Goal: Task Accomplishment & Management: Use online tool/utility

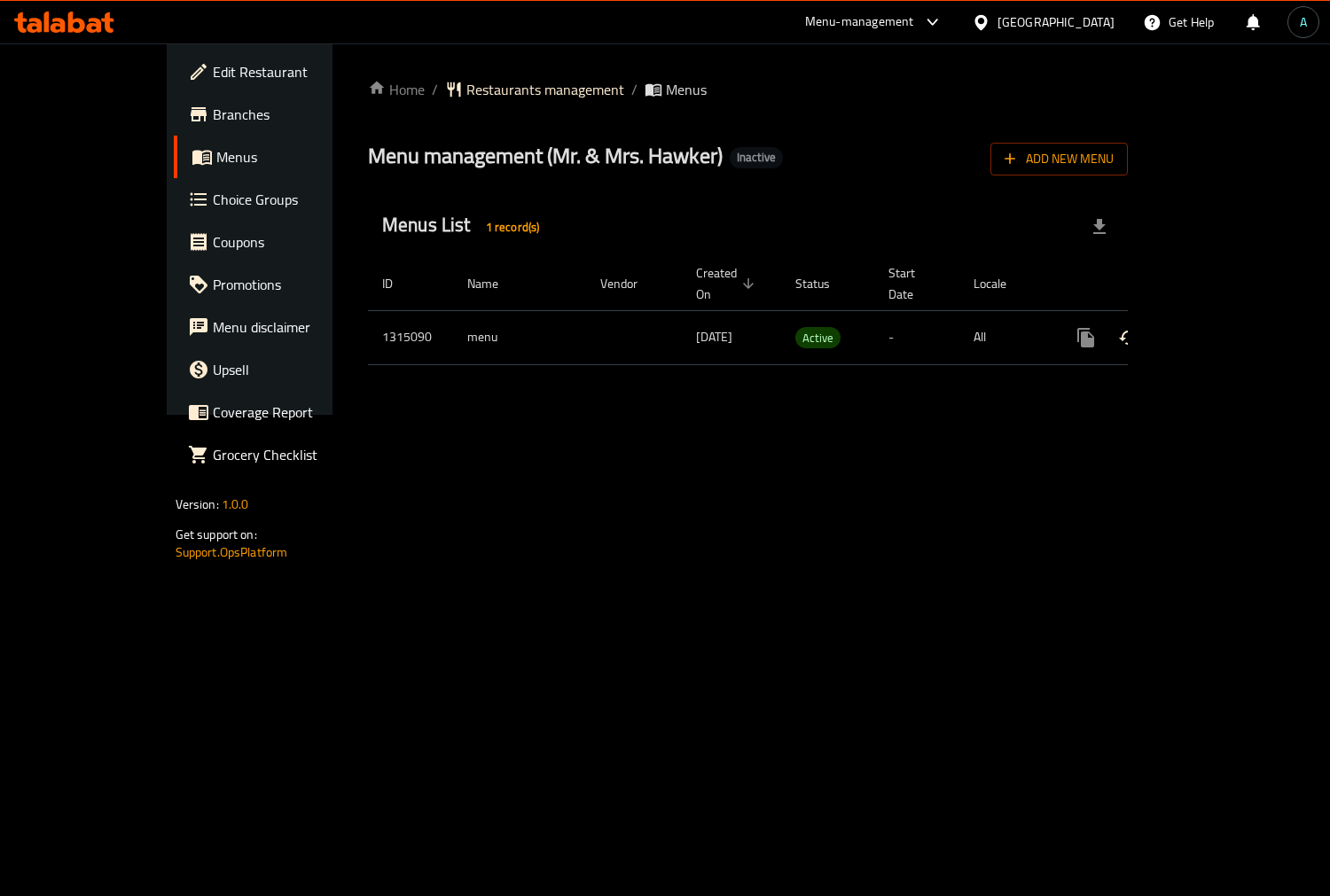
click at [1222, 330] on icon "enhanced table" at bounding box center [1213, 338] width 16 height 16
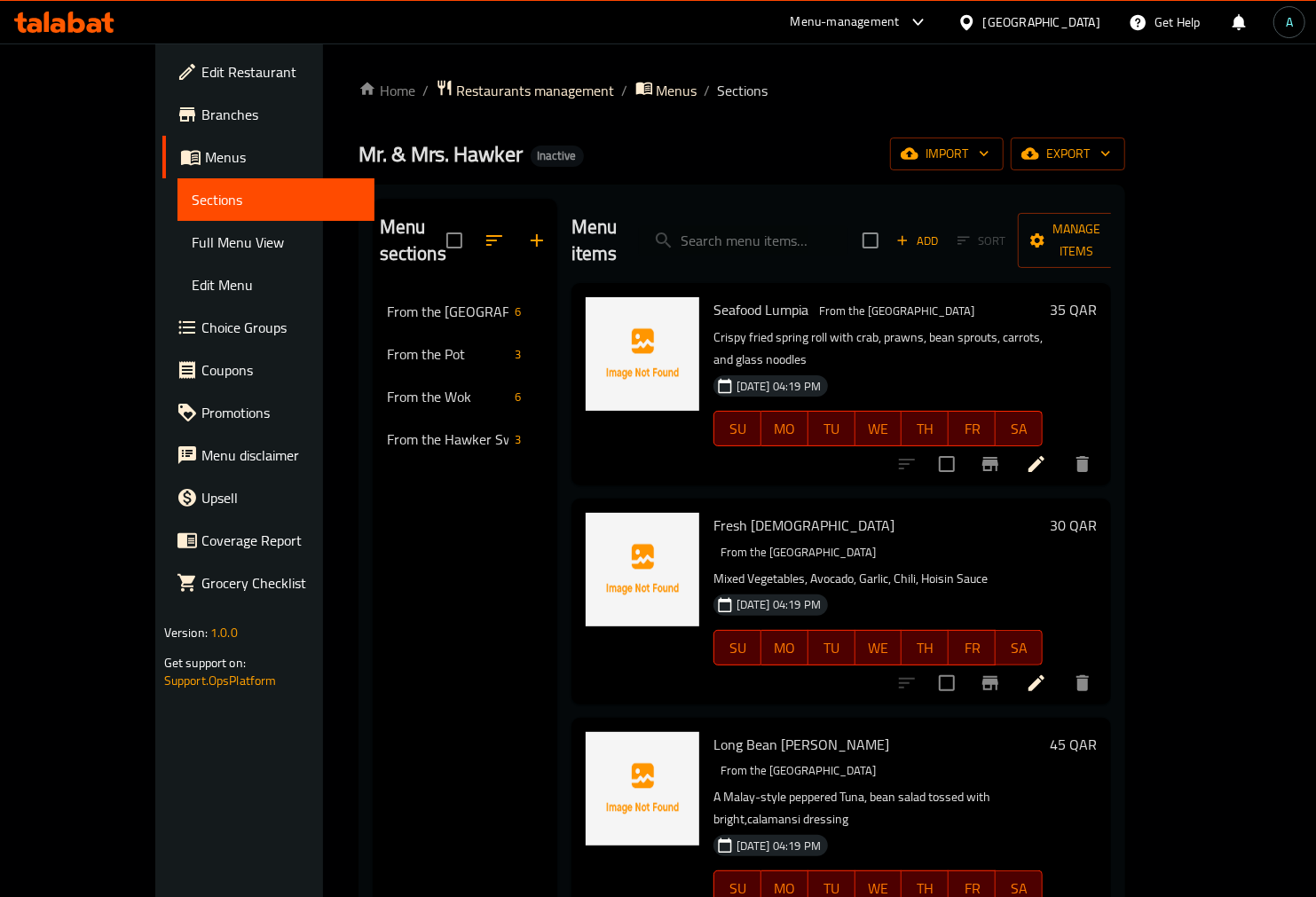
click at [192, 250] on span "Full Menu View" at bounding box center [276, 242] width 169 height 22
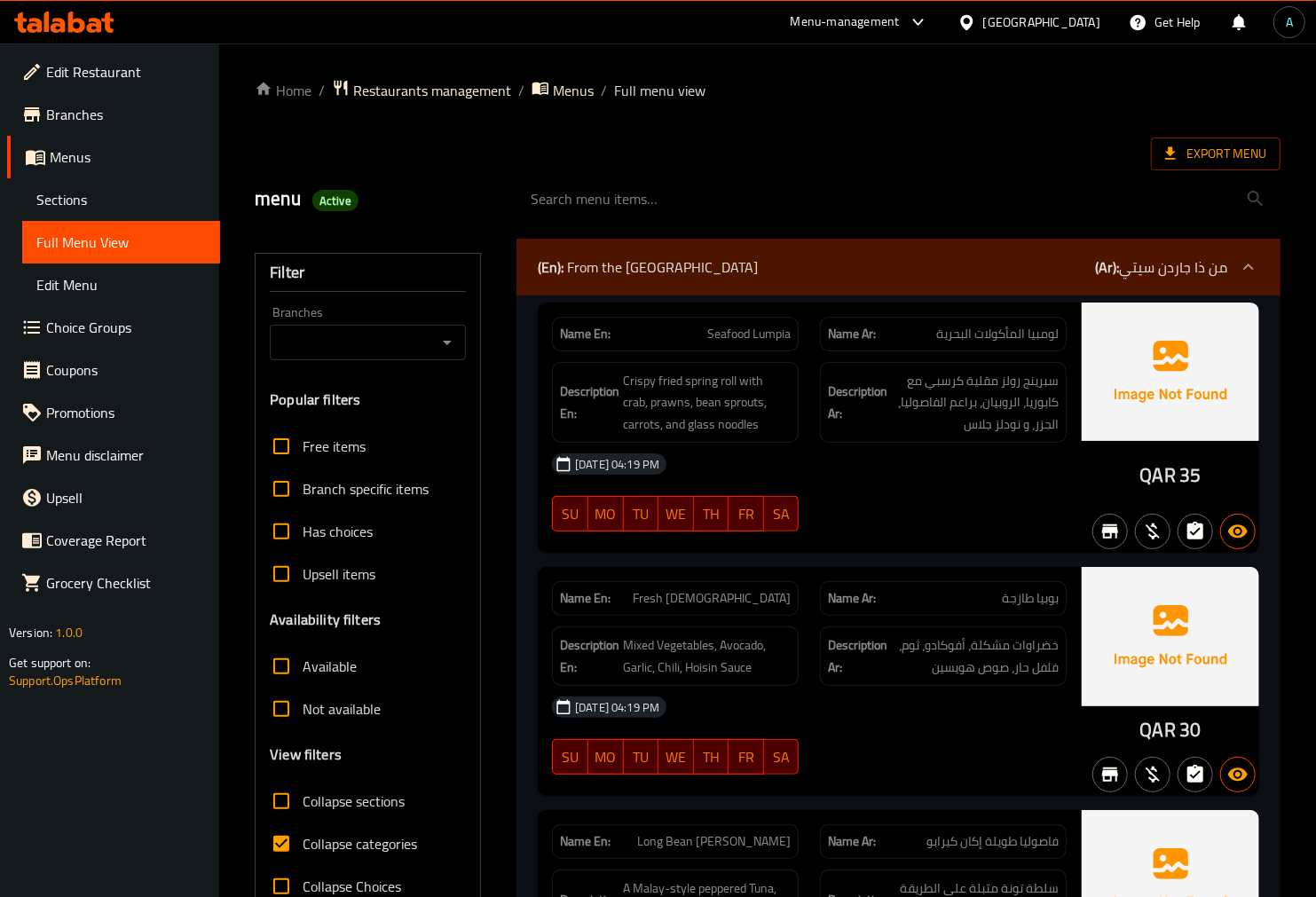
click at [329, 849] on span "Collapse categories" at bounding box center [360, 844] width 115 height 22
click at [303, 849] on input "Collapse categories" at bounding box center [280, 843] width 43 height 42
checkbox input "false"
drag, startPoint x: 1139, startPoint y: 486, endPoint x: 1169, endPoint y: 484, distance: 30.1
click at [1169, 484] on div "QAR 35" at bounding box center [1170, 429] width 177 height 251
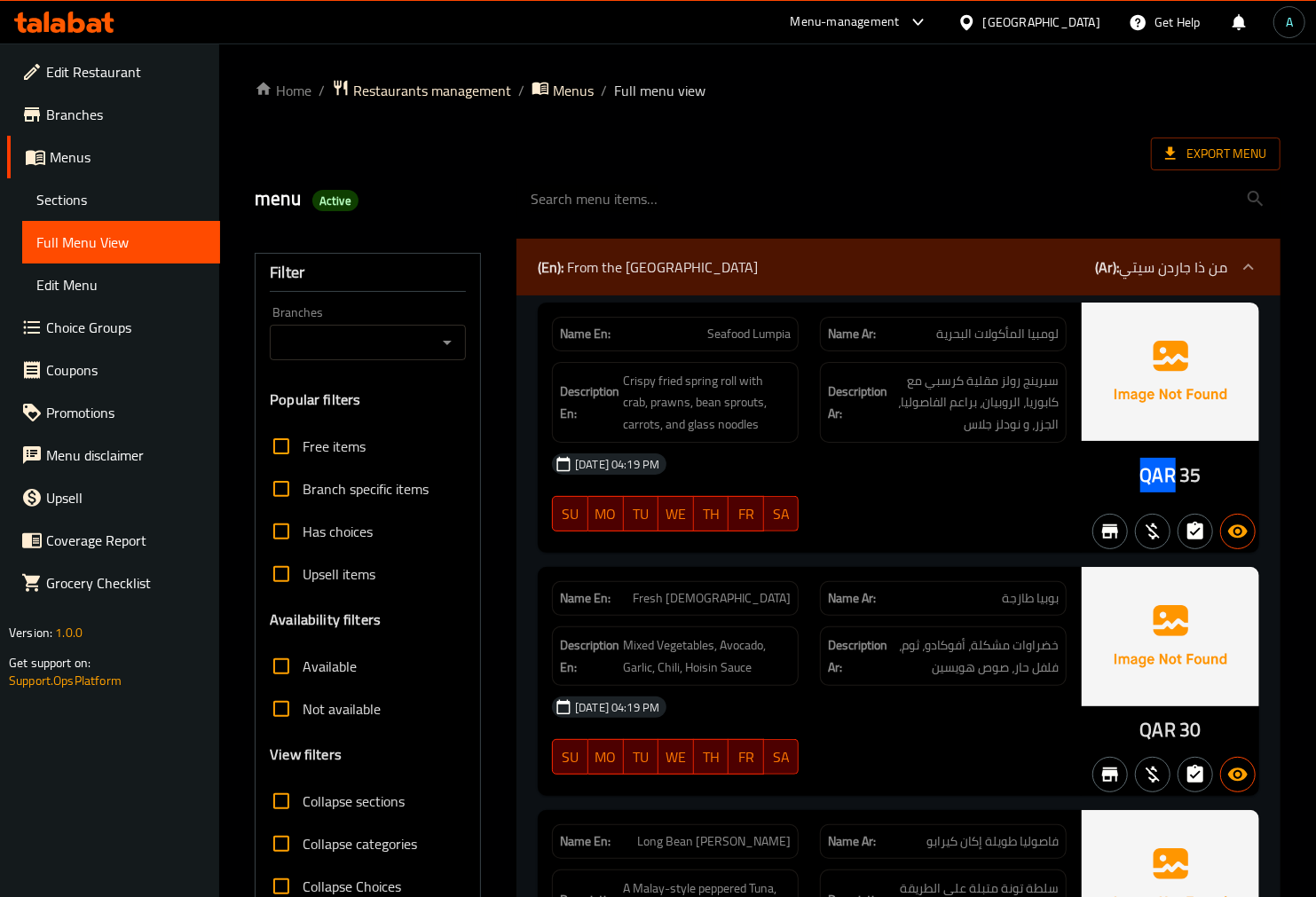
copy span "QAR"
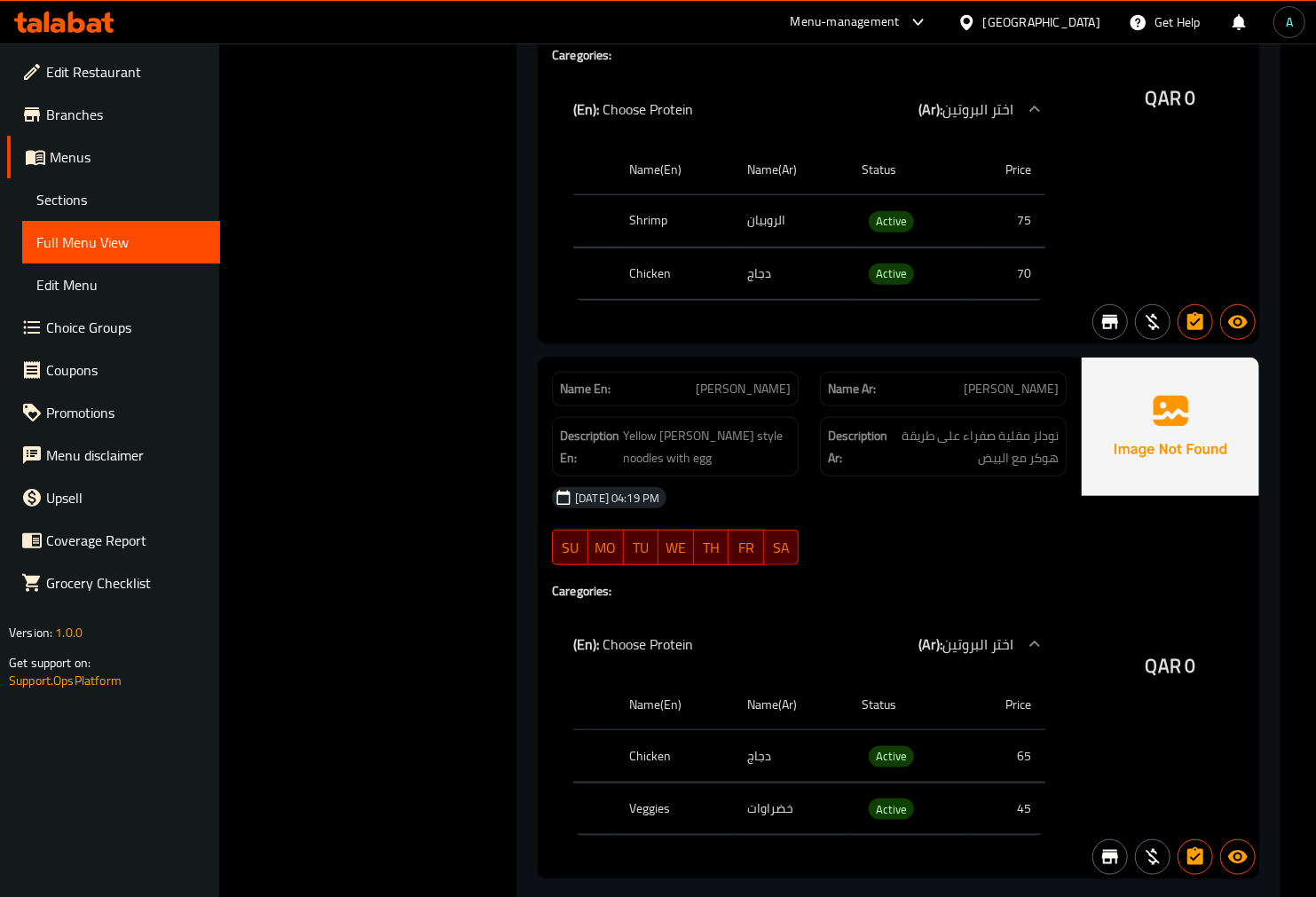
scroll to position [4703, 0]
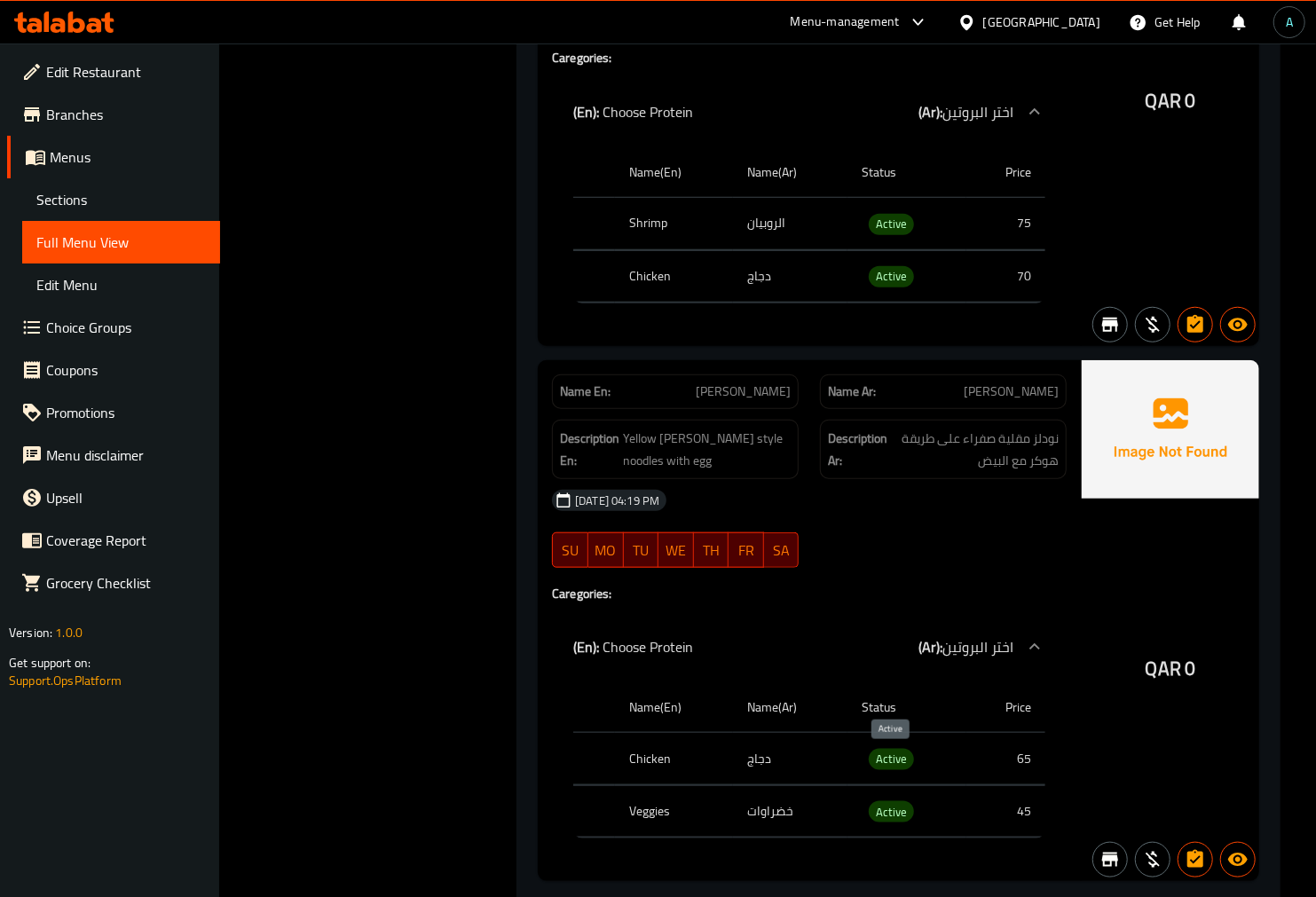
click at [885, 766] on span "Active" at bounding box center [891, 759] width 45 height 21
copy span "Active"
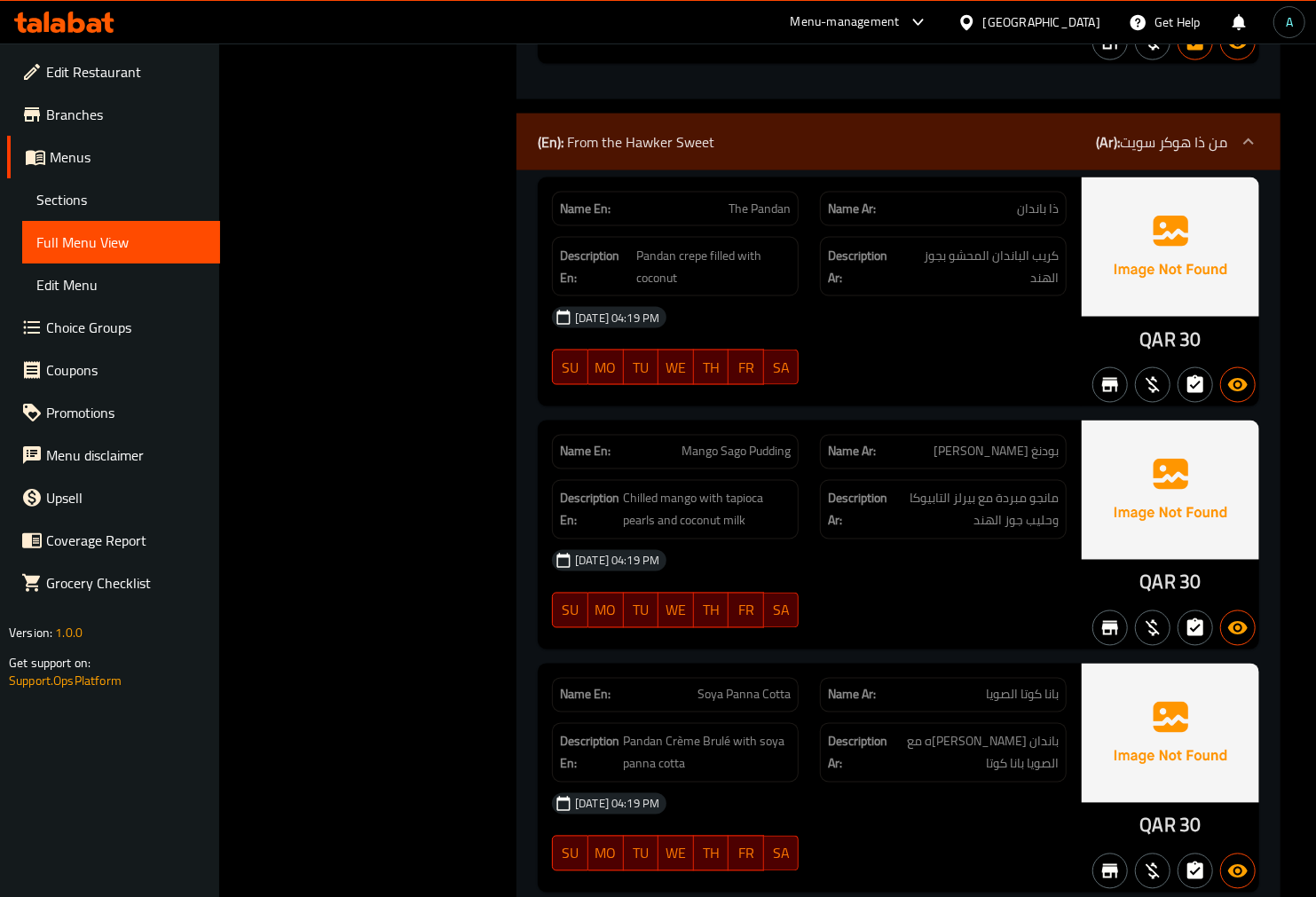
scroll to position [5590, 0]
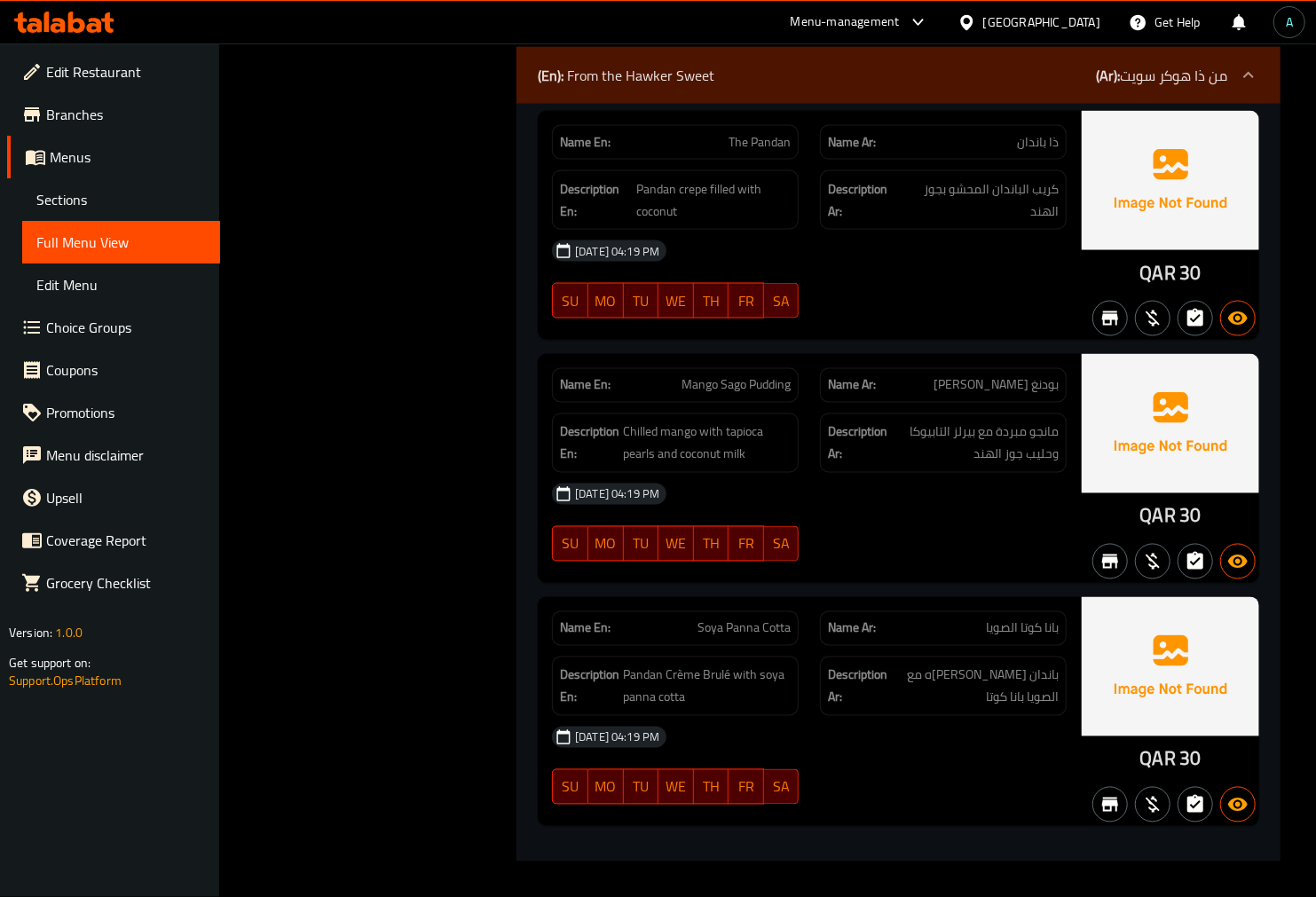
click at [840, 539] on div "29-09-2025 04:19 PM SU MO TU WE TH FR SA" at bounding box center [809, 523] width 536 height 99
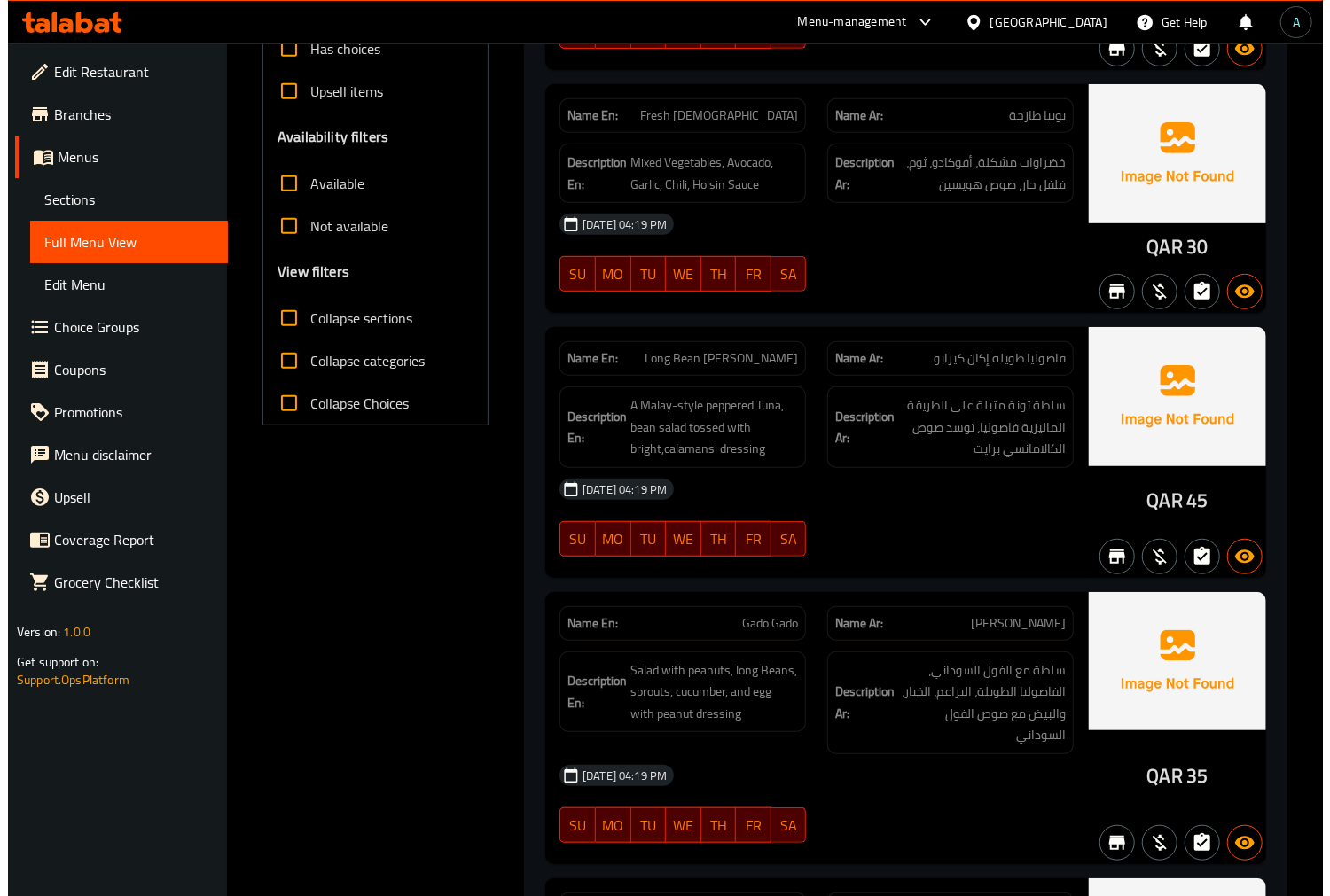
scroll to position [0, 0]
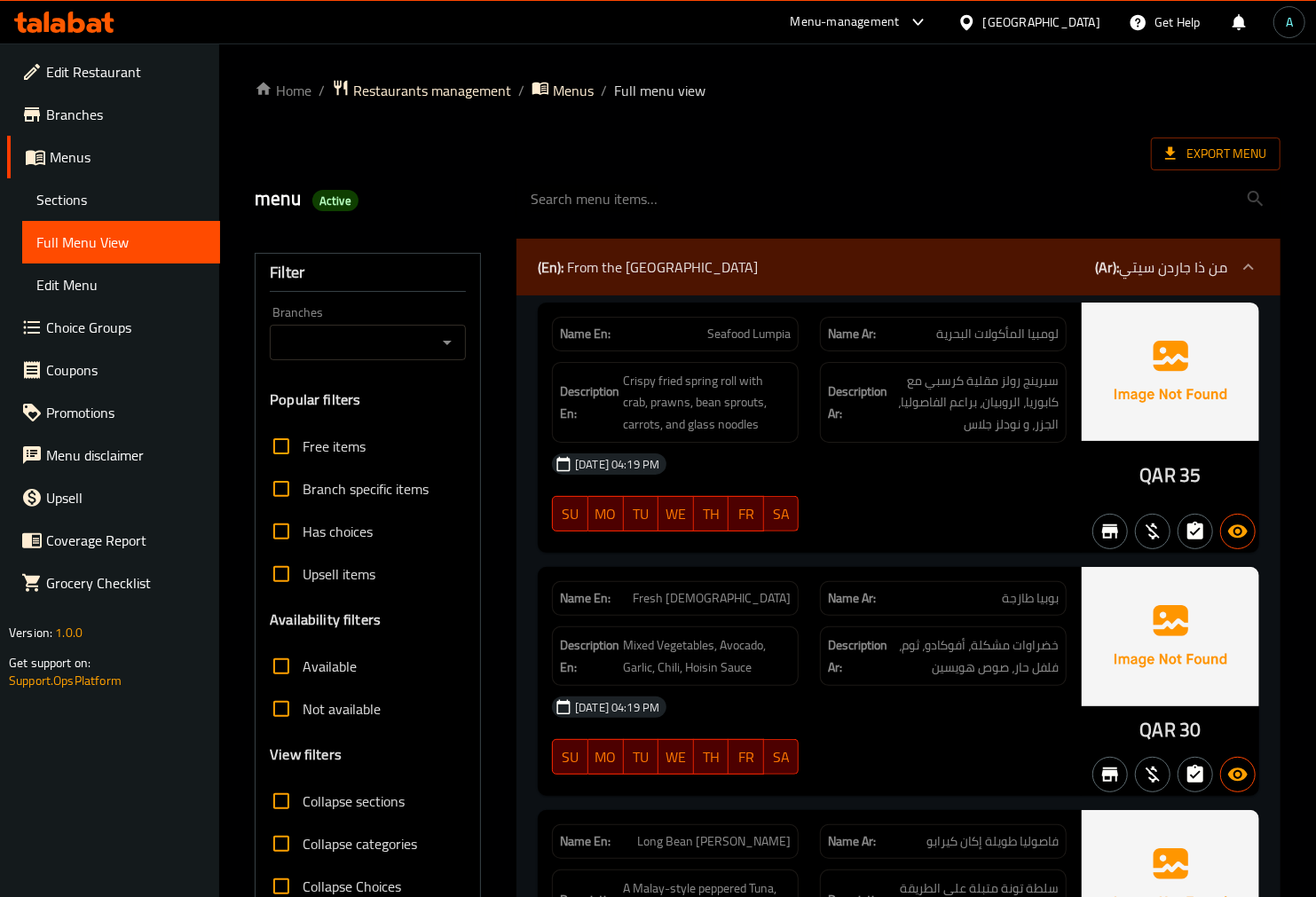
click at [650, 157] on div "Export Menu" at bounding box center [768, 154] width 1026 height 33
click at [1207, 146] on span "Export Menu" at bounding box center [1216, 154] width 101 height 23
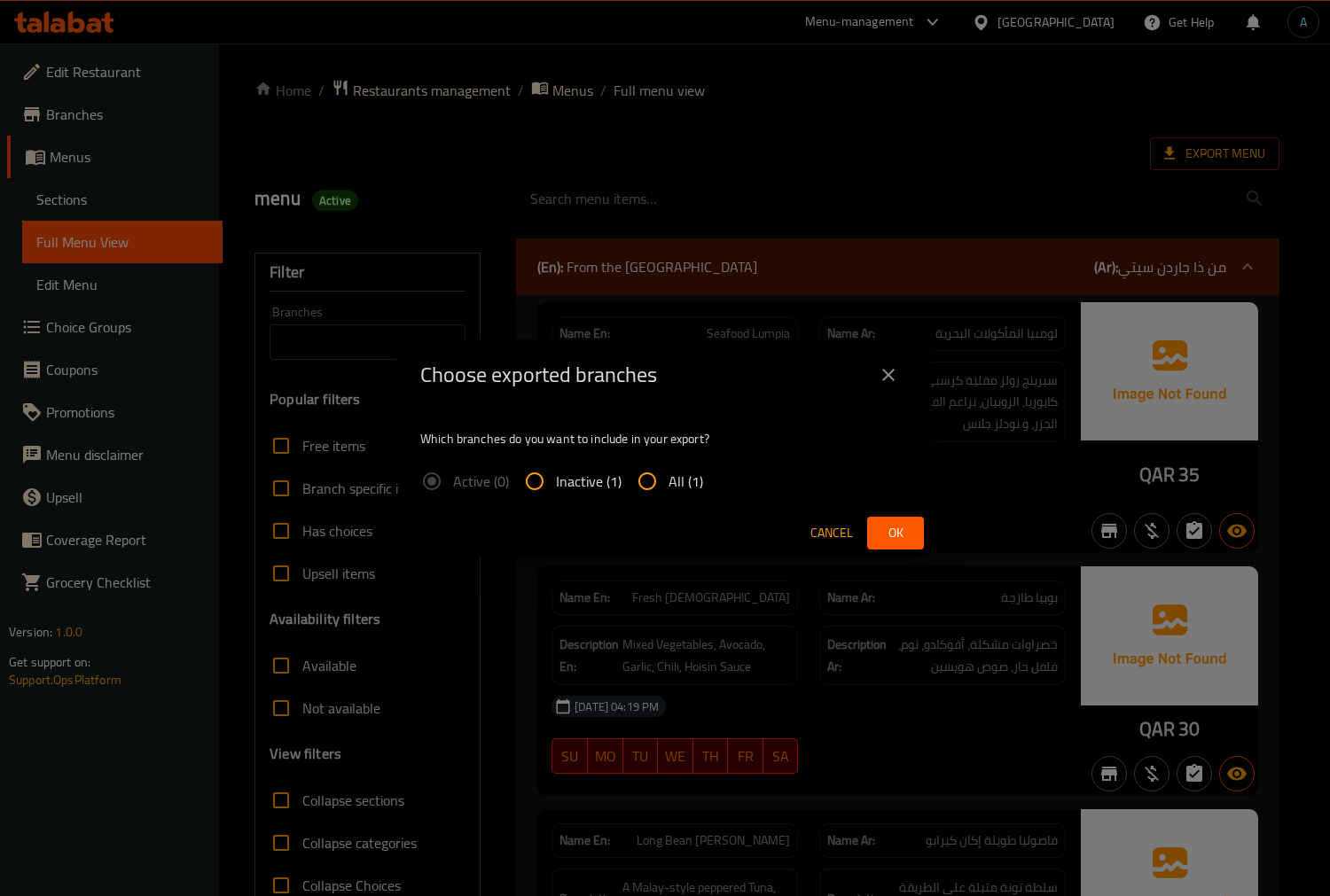
click at [697, 481] on span "All (1)" at bounding box center [686, 481] width 34 height 22
click at [669, 481] on input "All (1)" at bounding box center [647, 481] width 42 height 42
radio input "true"
click at [913, 537] on button "Ok" at bounding box center [895, 533] width 57 height 33
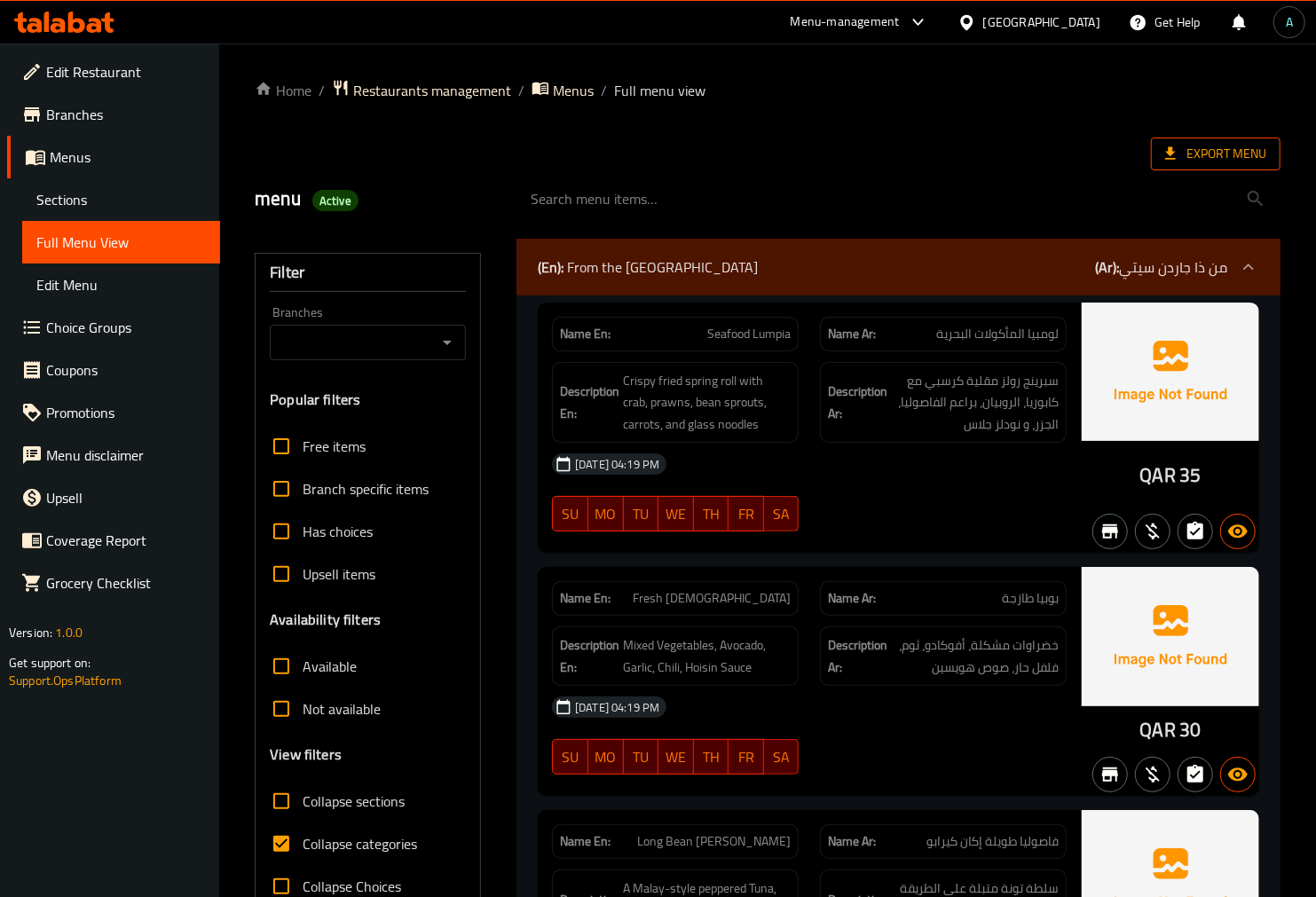
click at [1207, 154] on span "Export Menu" at bounding box center [1216, 154] width 101 height 23
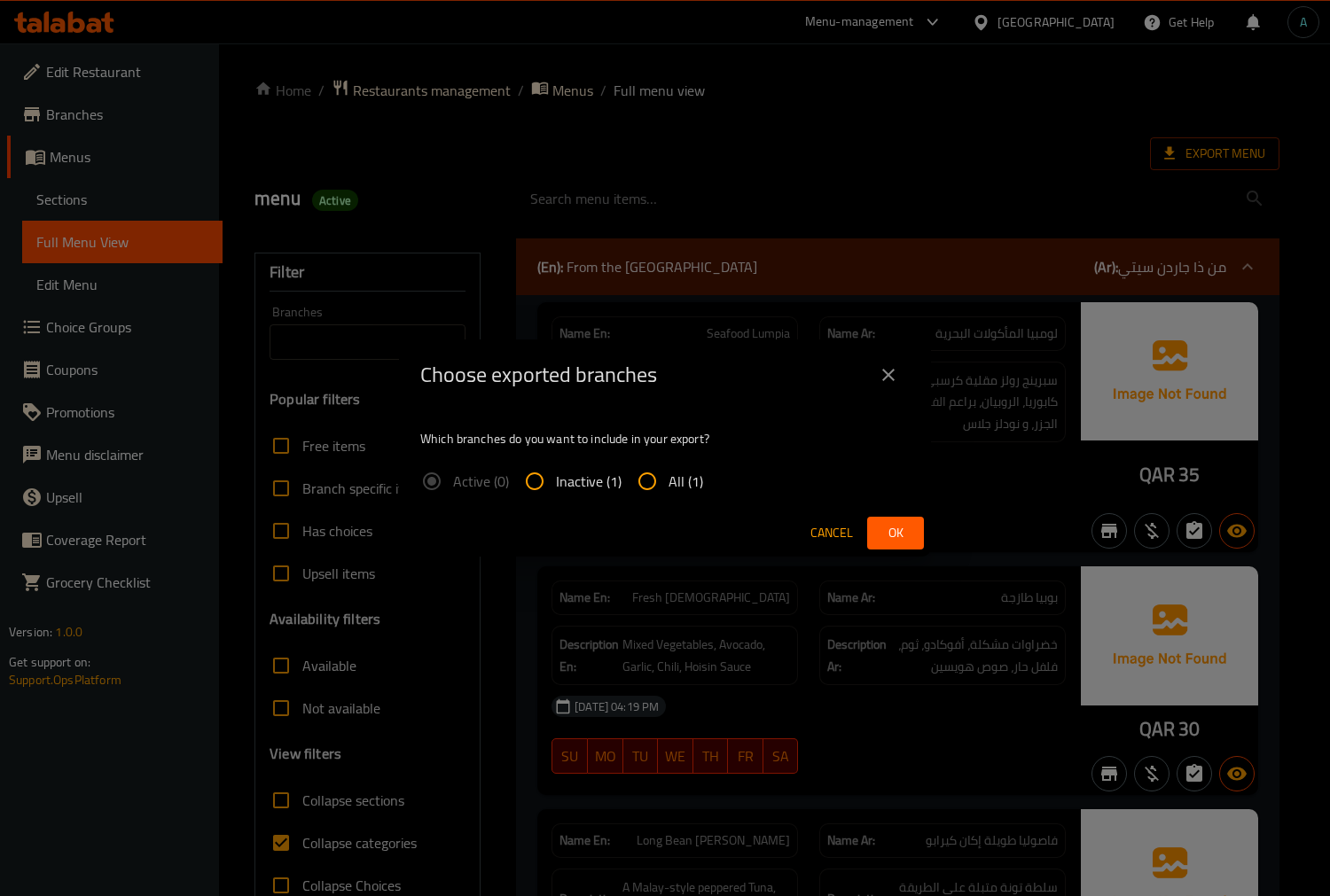
click at [679, 486] on span "All (1)" at bounding box center [686, 481] width 34 height 22
click at [669, 486] on input "All (1)" at bounding box center [647, 481] width 42 height 42
radio input "true"
click at [884, 527] on span "Ok" at bounding box center [894, 533] width 28 height 23
